Goal: Task Accomplishment & Management: Manage account settings

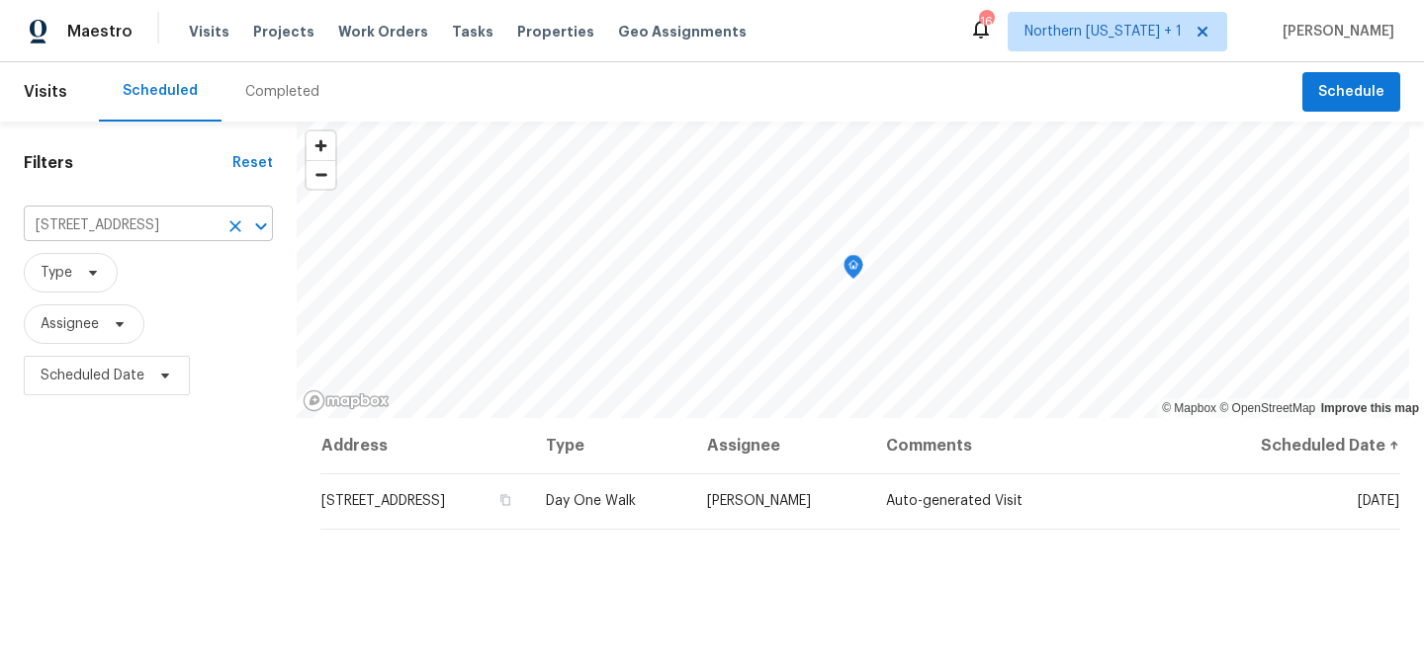
click at [161, 223] on input "5606 Calgary St, Timnath, CO 80547" at bounding box center [121, 226] width 194 height 31
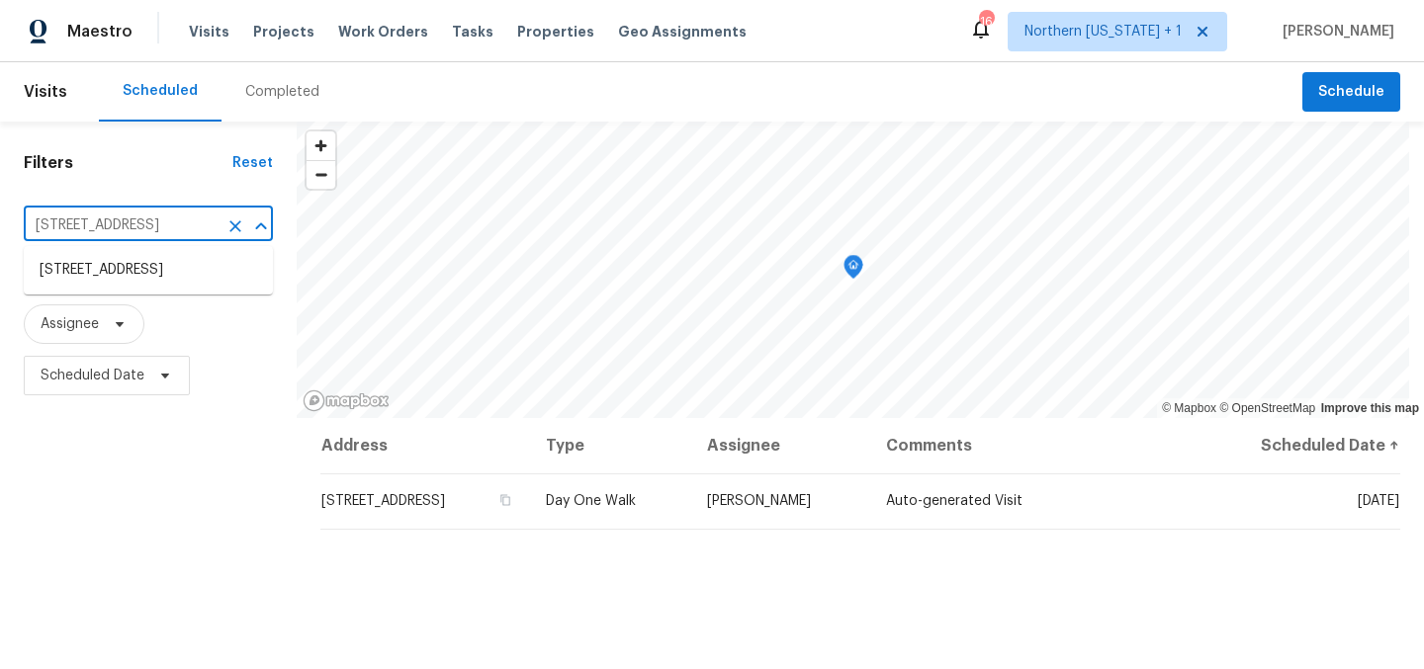
click at [161, 223] on input "5606 Calgary St, Timnath, CO 80547" at bounding box center [121, 226] width 194 height 31
type input "642 52"
click at [181, 274] on li "642 52nd Ave, Greeley, CO 80634" at bounding box center [148, 270] width 249 height 33
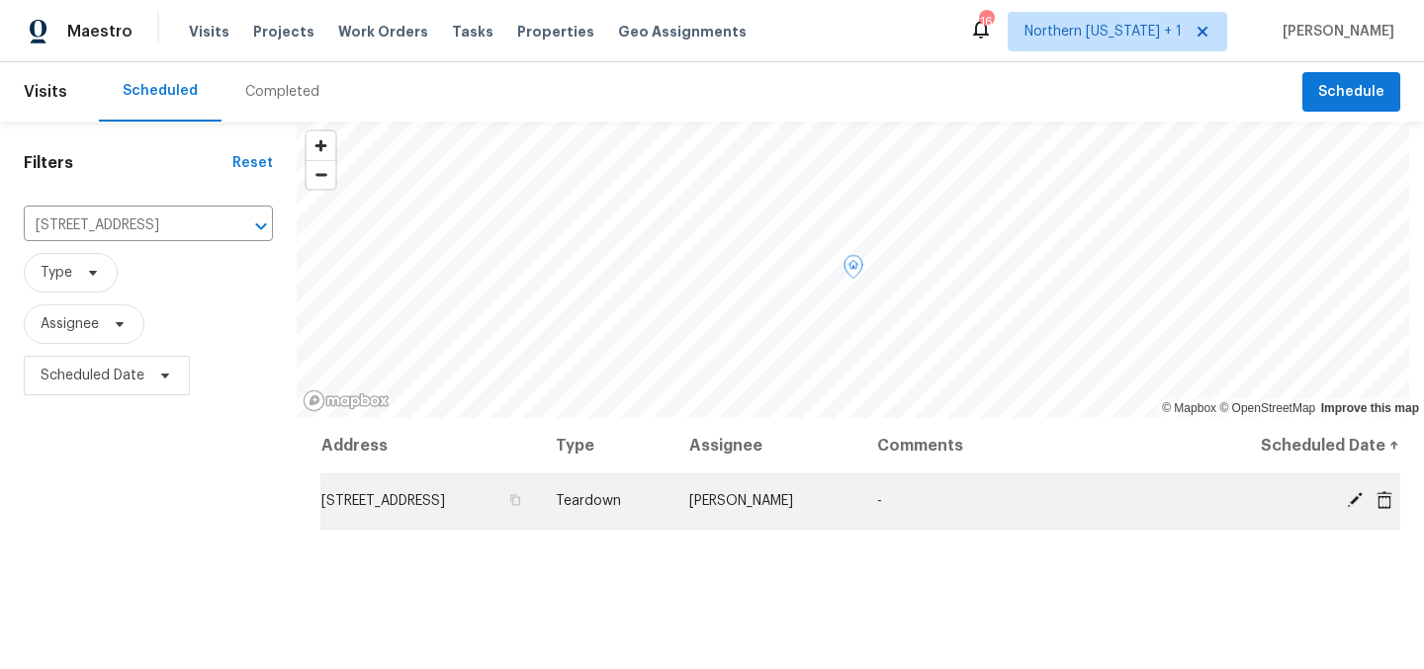
click at [1347, 495] on icon at bounding box center [1355, 500] width 16 height 16
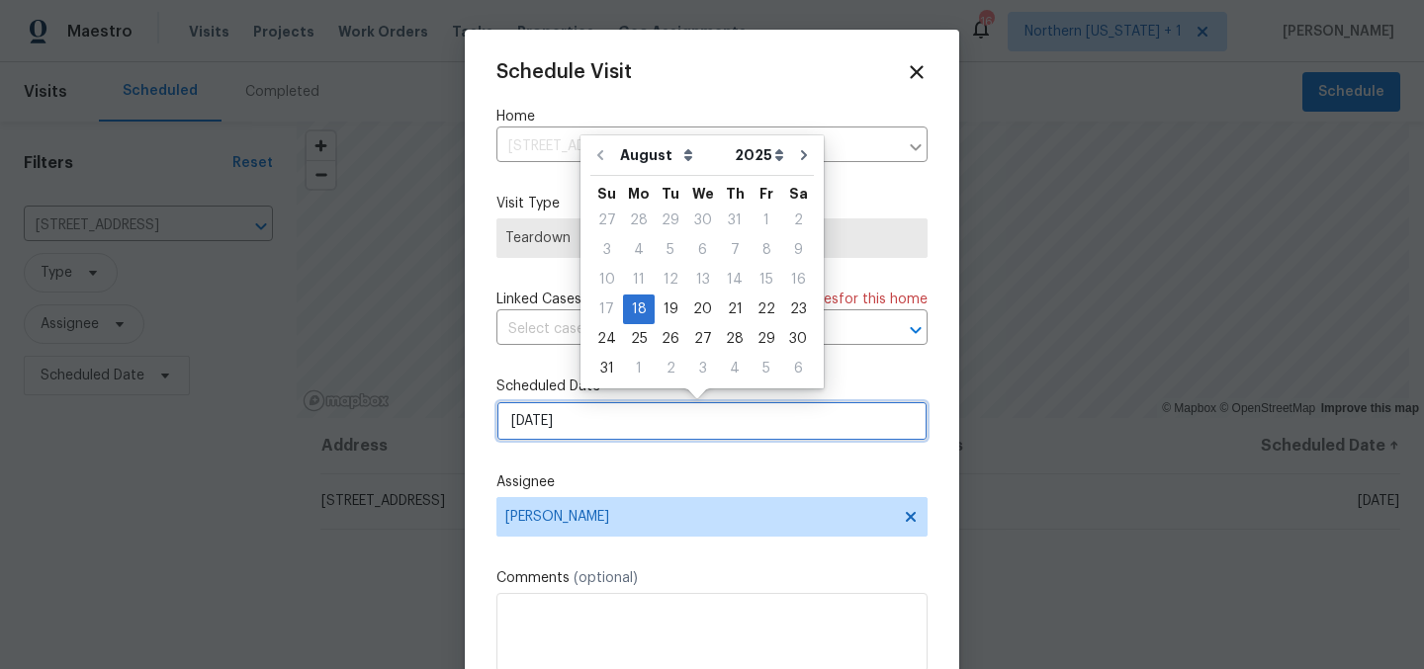
click at [754, 427] on input "8/18/2025" at bounding box center [711, 421] width 431 height 40
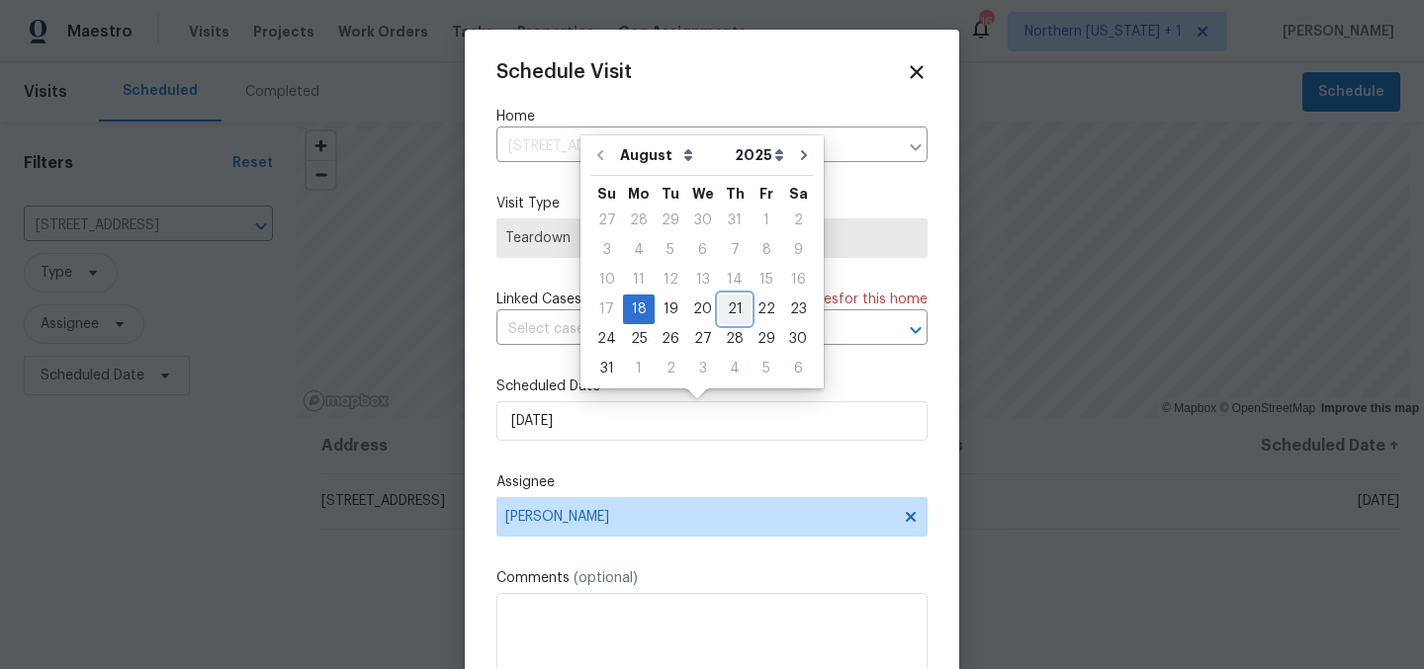
click at [730, 304] on div "21" at bounding box center [735, 310] width 32 height 28
type input "8/21/2025"
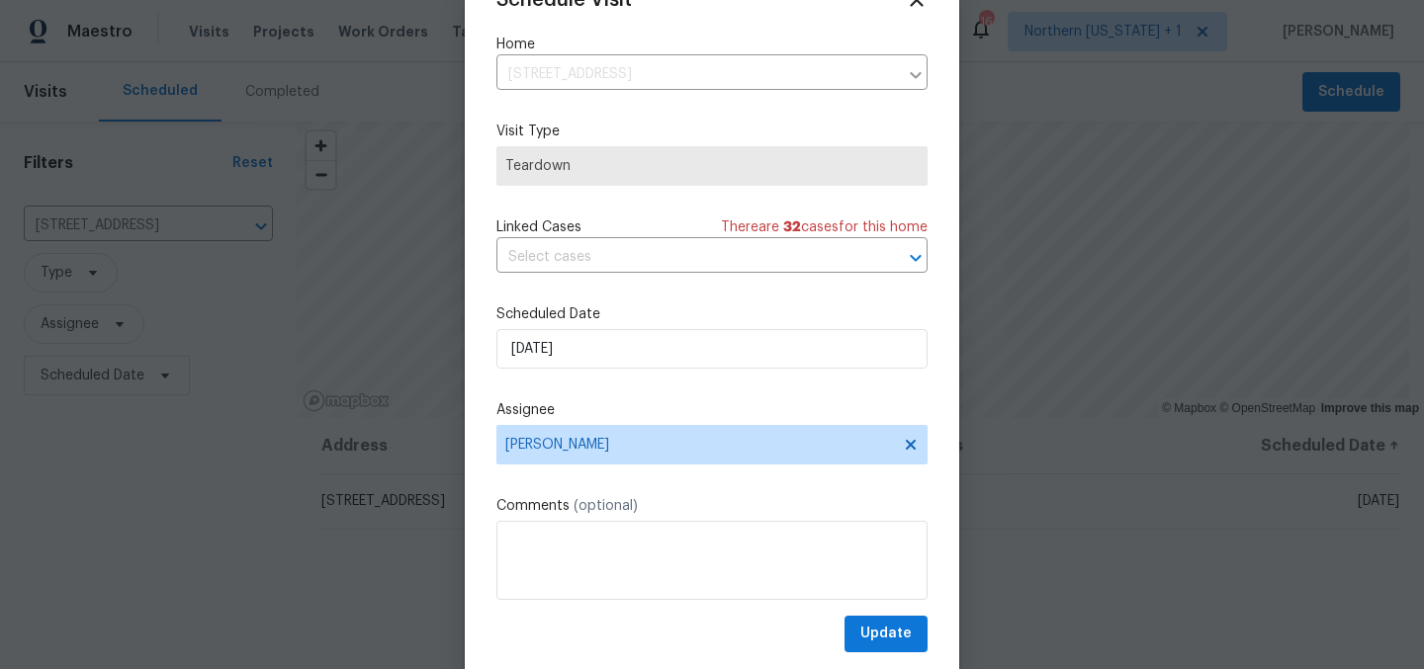
scroll to position [82, 0]
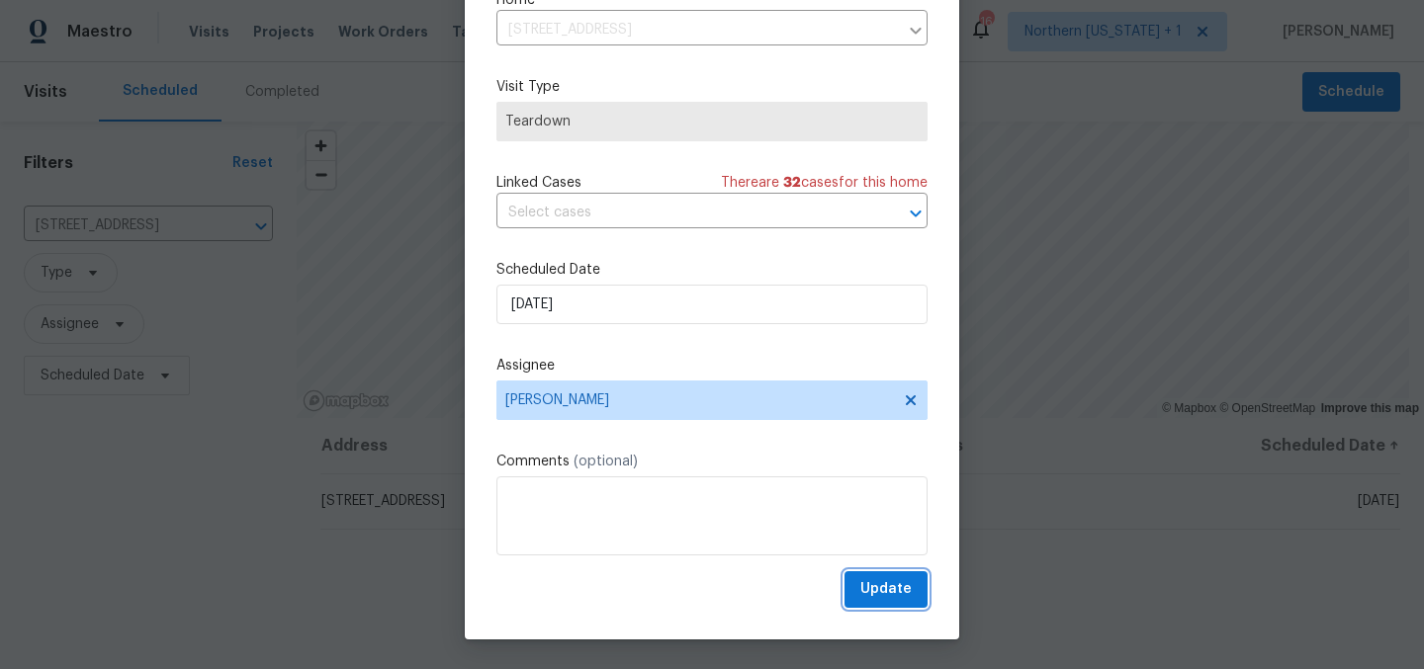
click at [867, 580] on span "Update" at bounding box center [885, 589] width 51 height 25
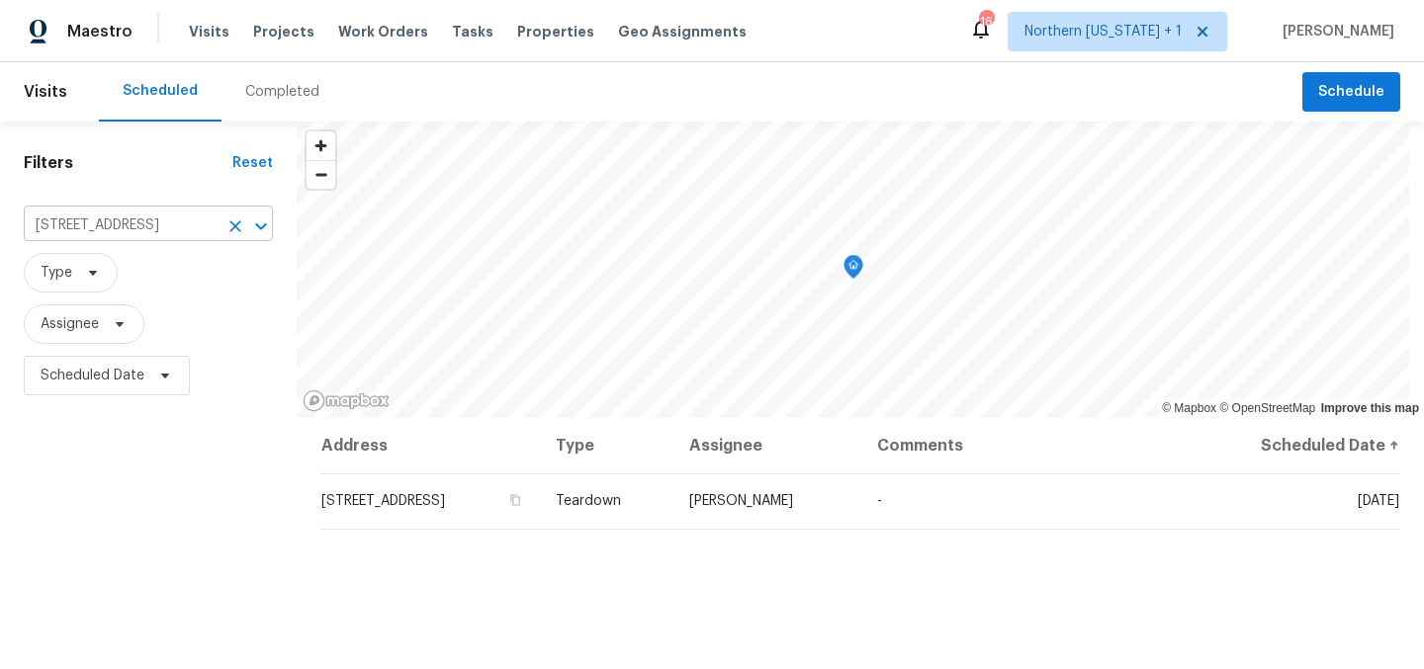
click at [211, 234] on input "642 52nd Ave, Greeley, CO 80634" at bounding box center [121, 226] width 194 height 31
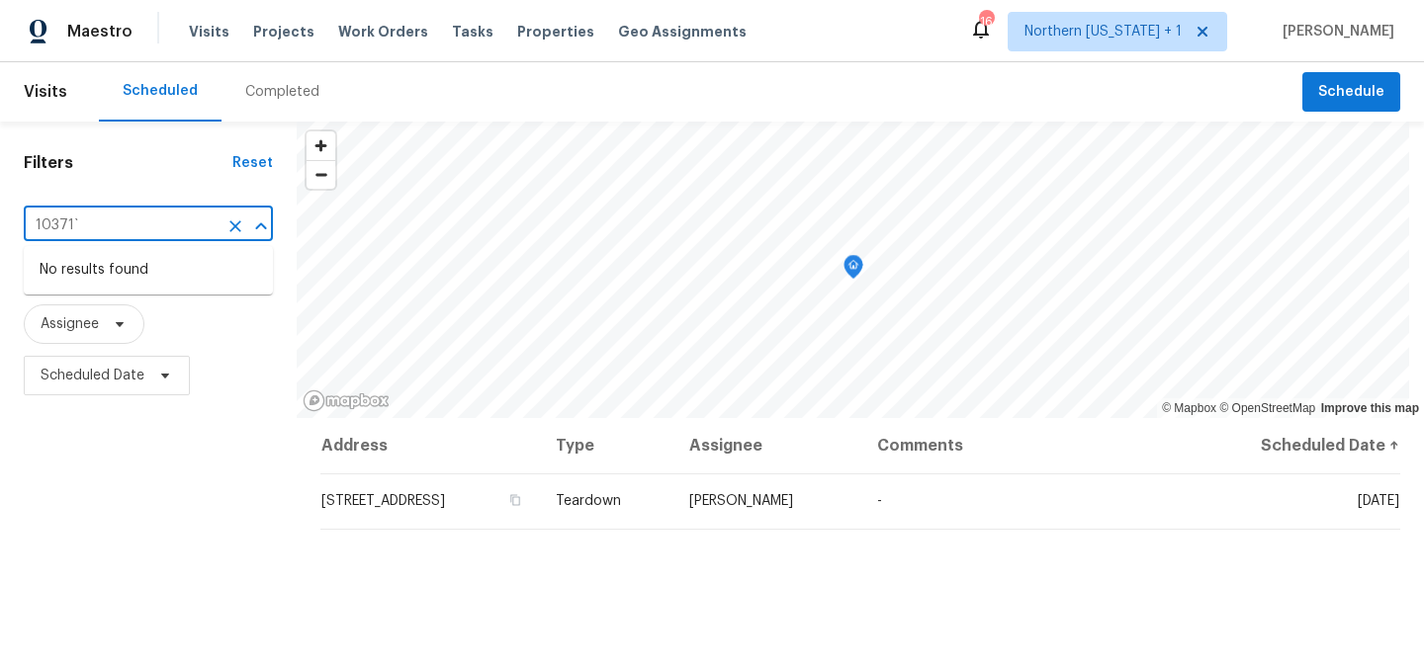
type input "10371"
click at [243, 273] on li "10371 Monterey Cir, Northglenn, CO 80260" at bounding box center [148, 270] width 249 height 33
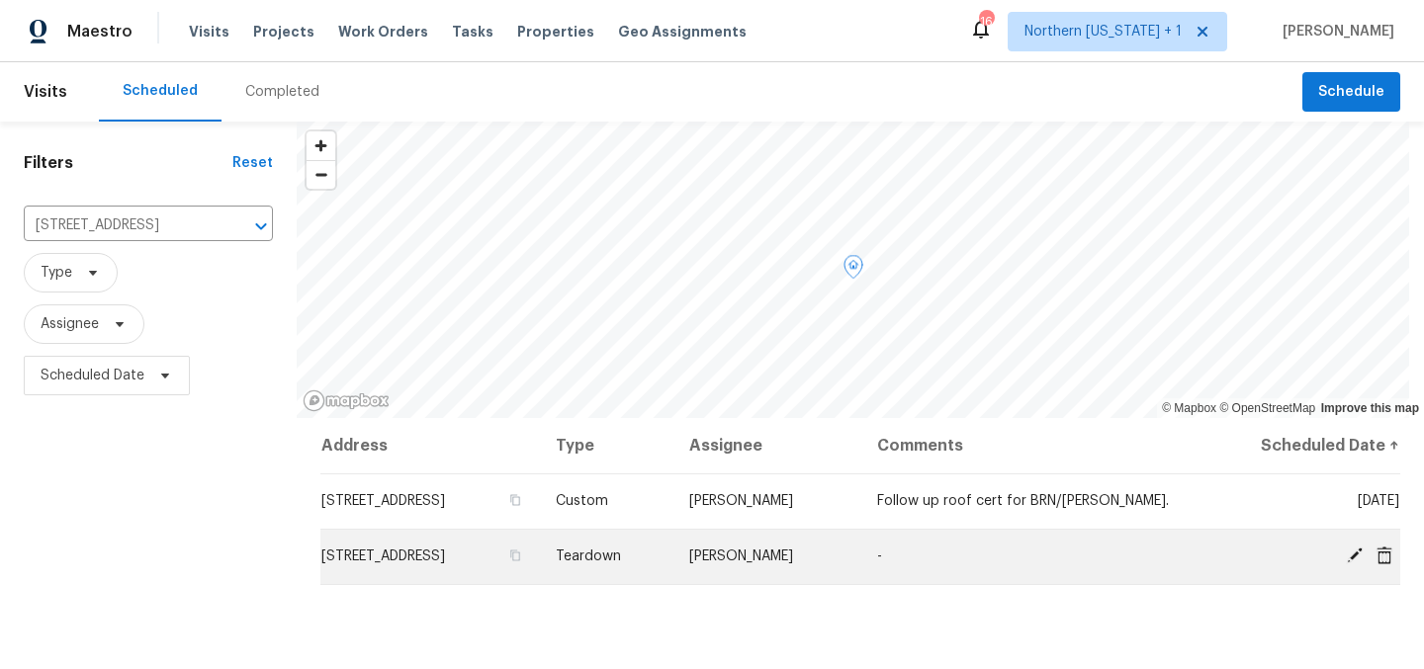
click at [1347, 556] on icon at bounding box center [1355, 556] width 16 height 16
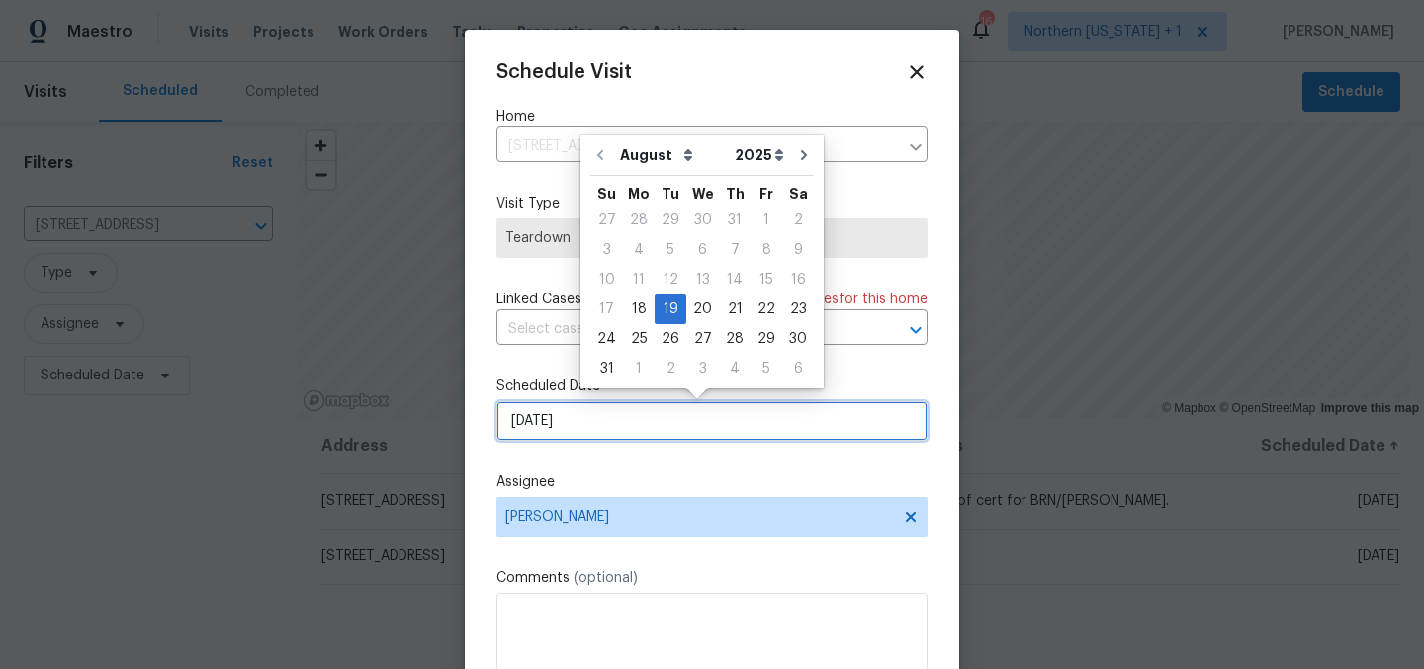
click at [546, 424] on input "8/19/2025" at bounding box center [711, 421] width 431 height 40
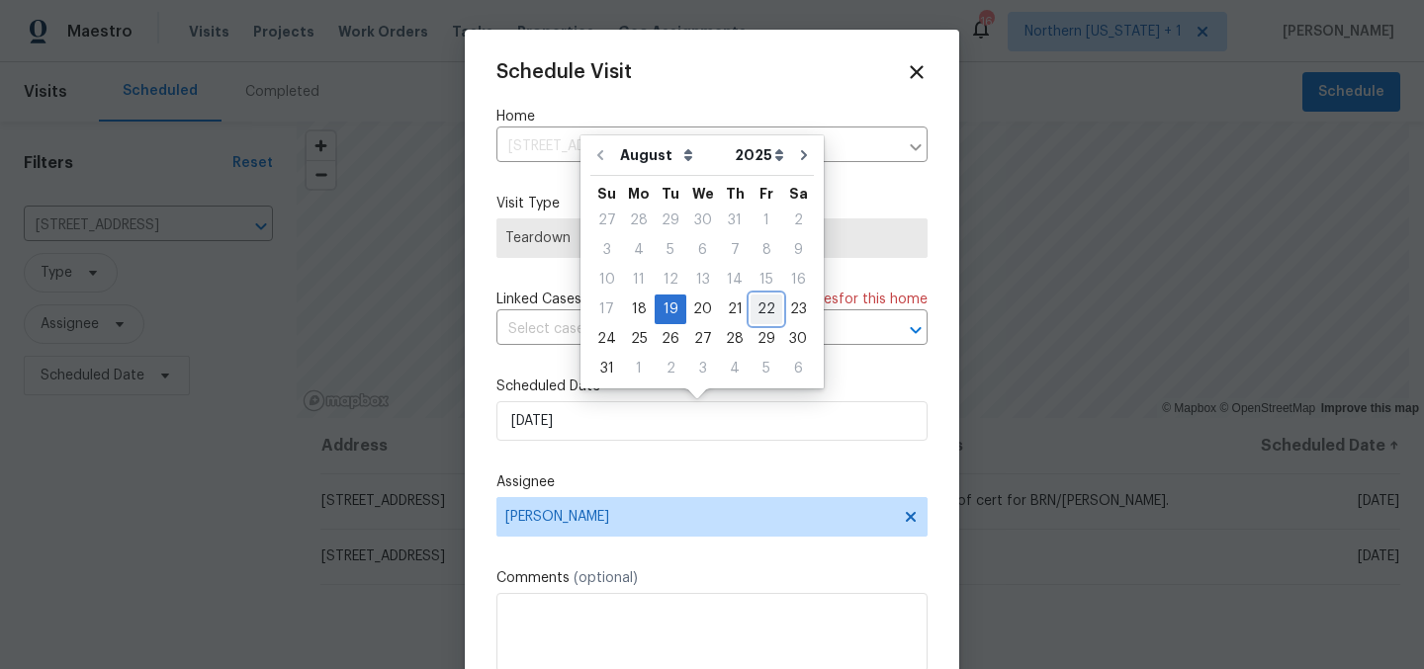
click at [753, 311] on div "22" at bounding box center [766, 310] width 32 height 28
type input "8/22/2025"
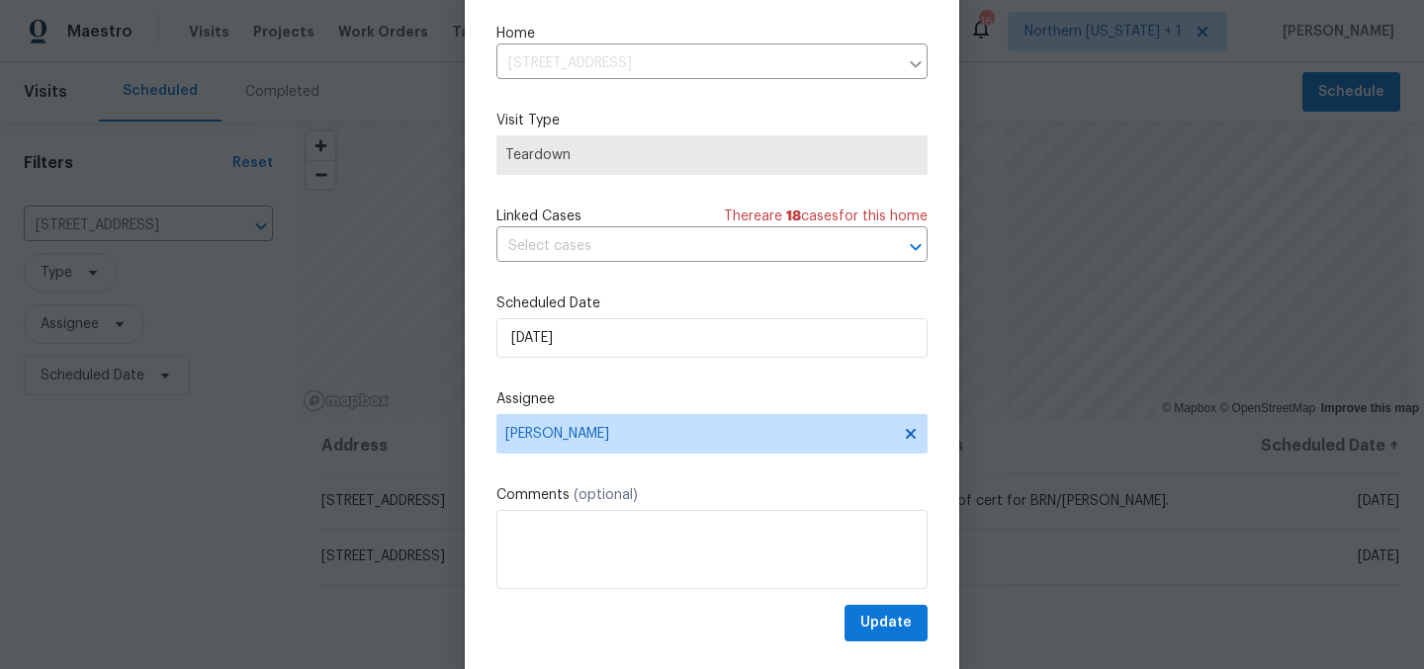
scroll to position [82, 0]
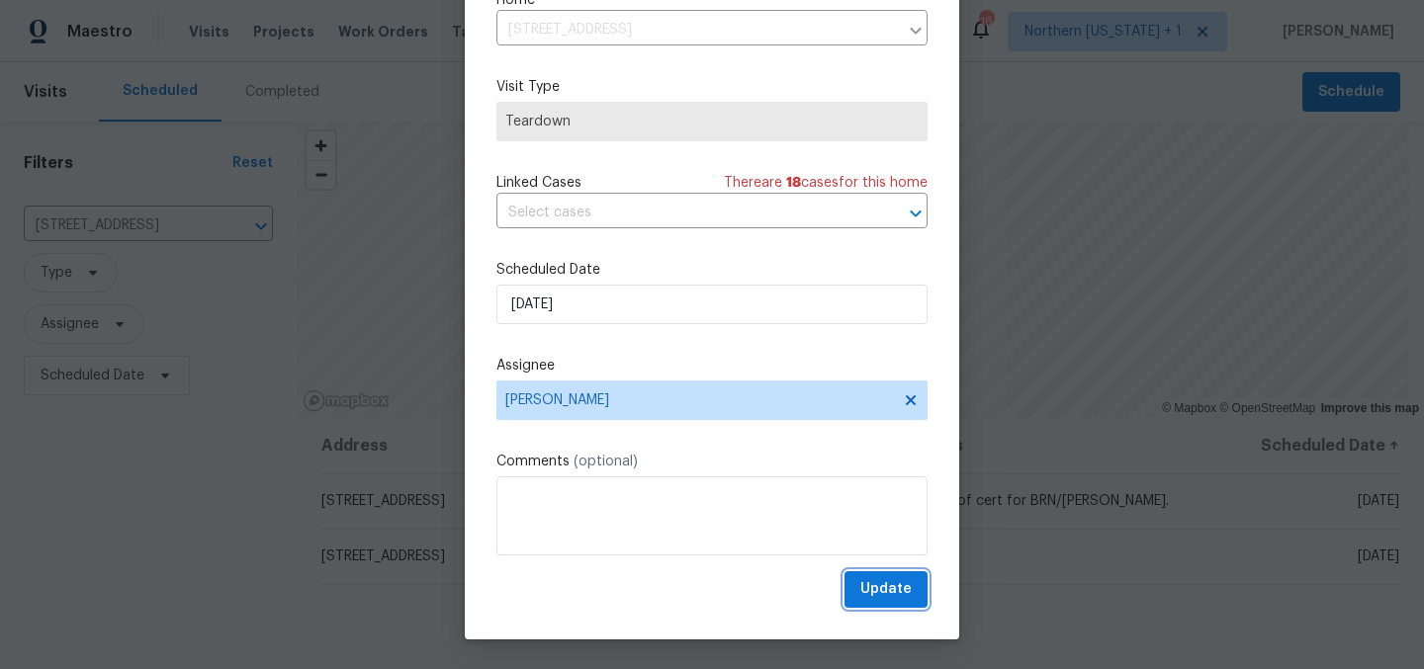
click at [869, 591] on span "Update" at bounding box center [885, 589] width 51 height 25
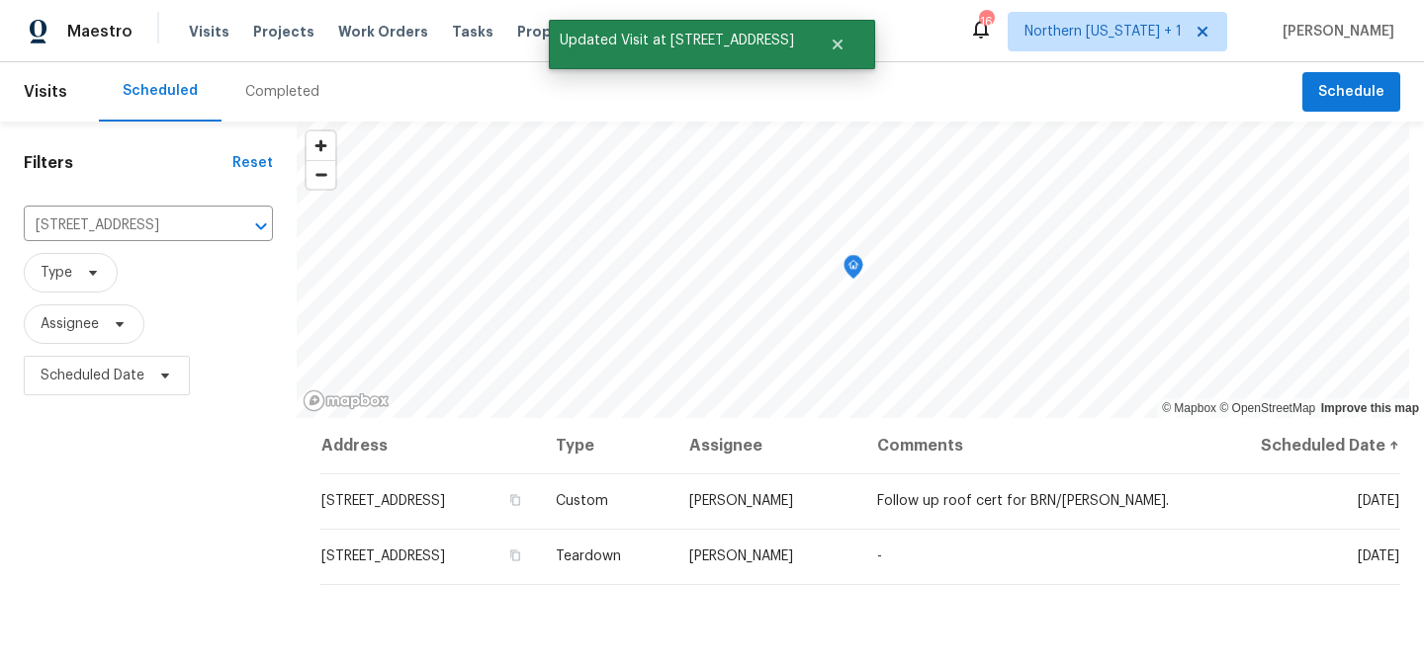
click at [44, 476] on div "Filters Reset 10371 Monterey Cir, Northglenn, CO 80260 ​ Type Assignee Schedule…" at bounding box center [148, 538] width 297 height 832
